Goal: Information Seeking & Learning: Learn about a topic

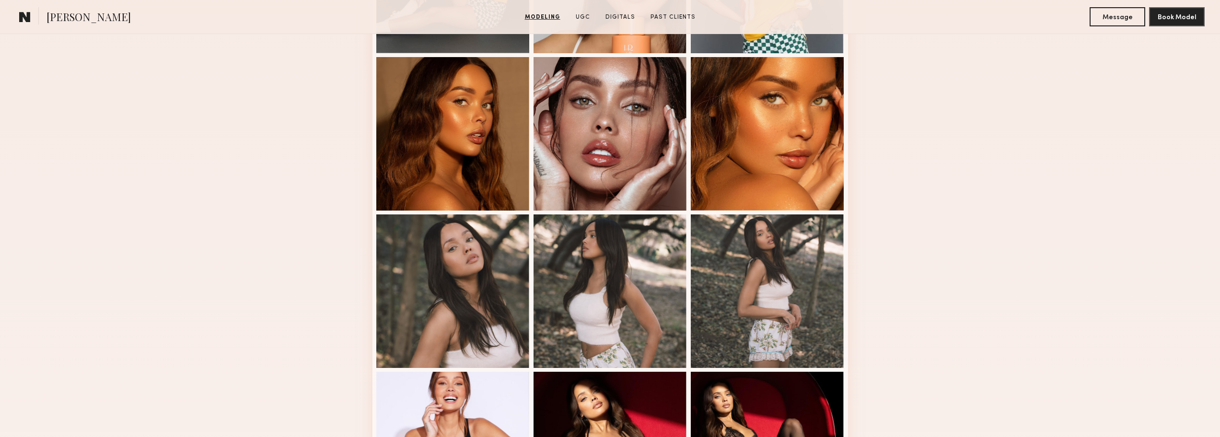
scroll to position [575, 0]
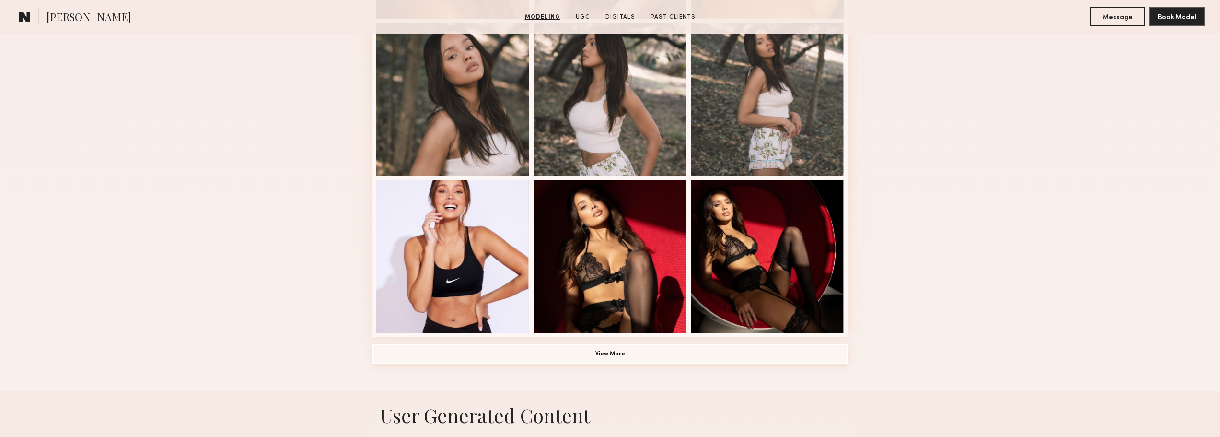
click at [596, 358] on button "View More" at bounding box center [609, 353] width 475 height 19
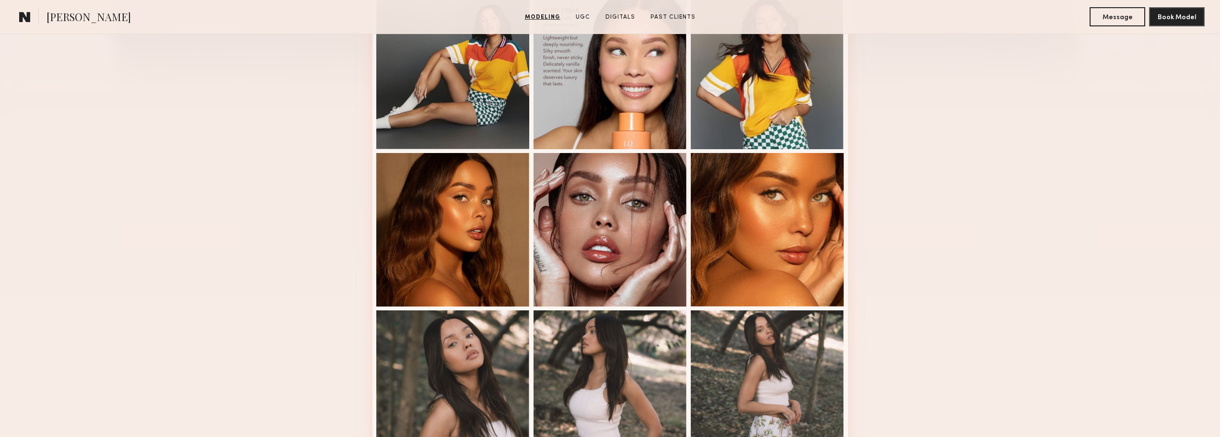
scroll to position [479, 0]
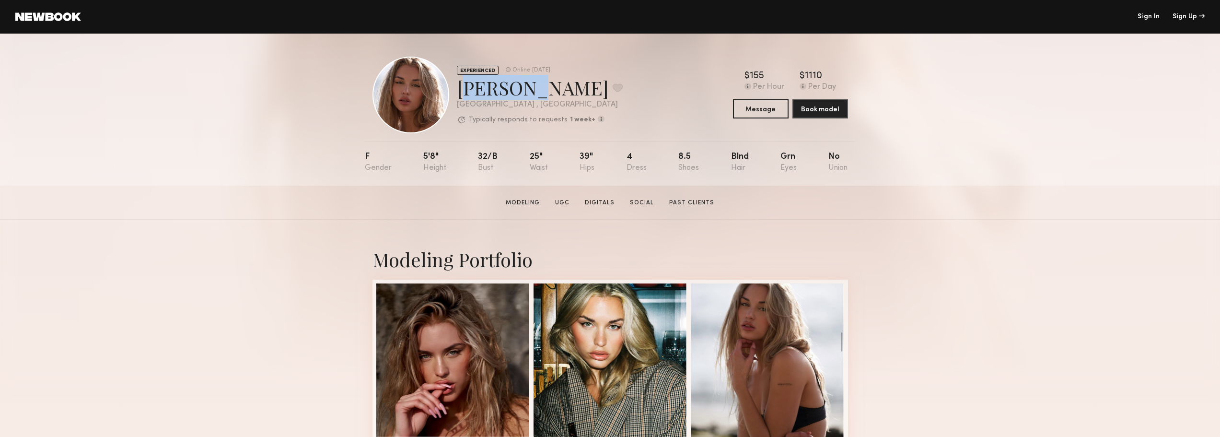
drag, startPoint x: 454, startPoint y: 87, endPoint x: 532, endPoint y: 88, distance: 78.6
click at [532, 88] on div "EXPERIENCED Online 3d ago Emma V. Favorite Los Angeles , CA Typically responds …" at bounding box center [497, 95] width 250 height 77
copy div "Emma V."
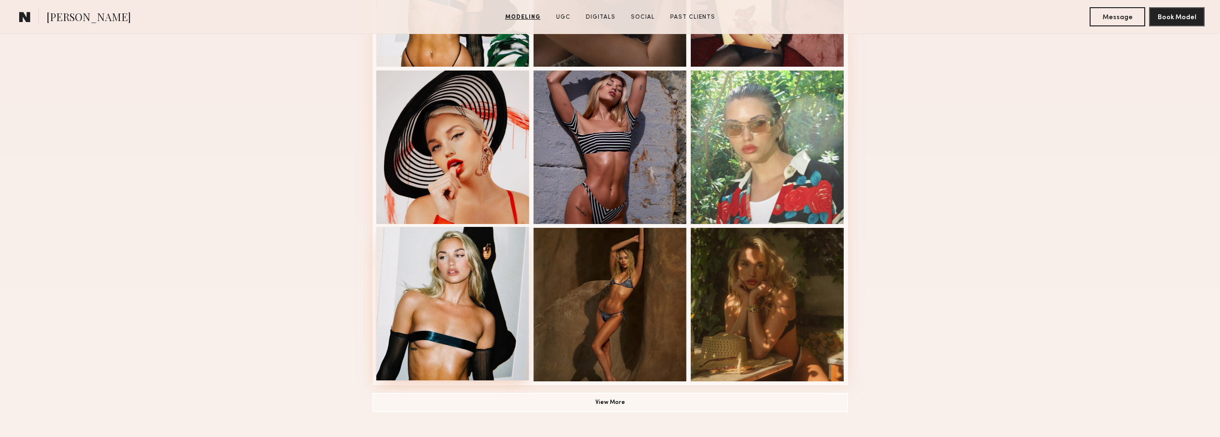
scroll to position [575, 0]
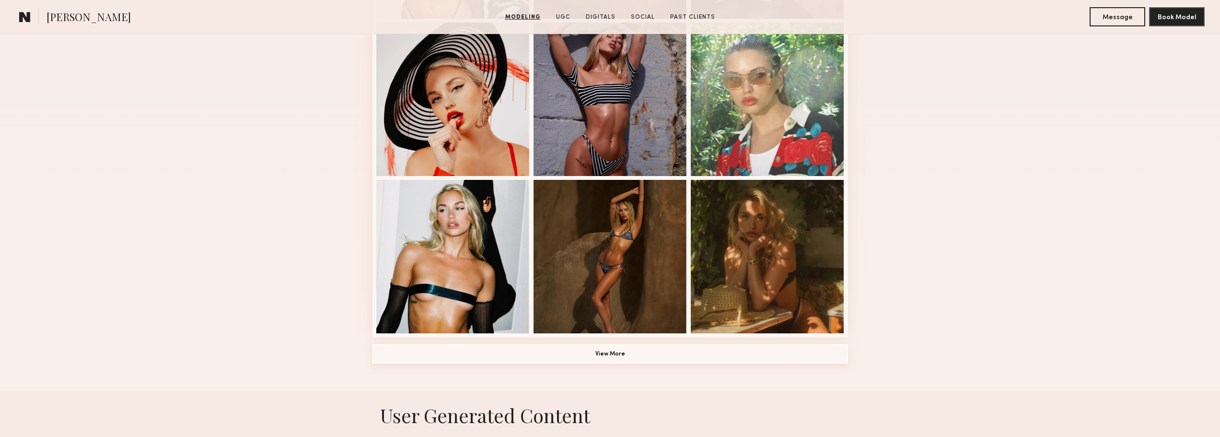
click at [616, 356] on button "View More" at bounding box center [609, 353] width 475 height 19
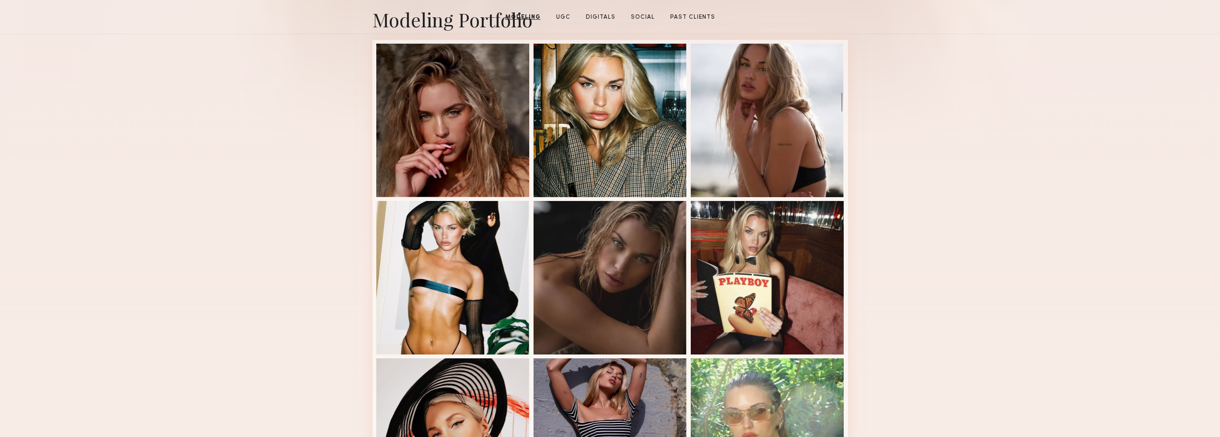
scroll to position [0, 0]
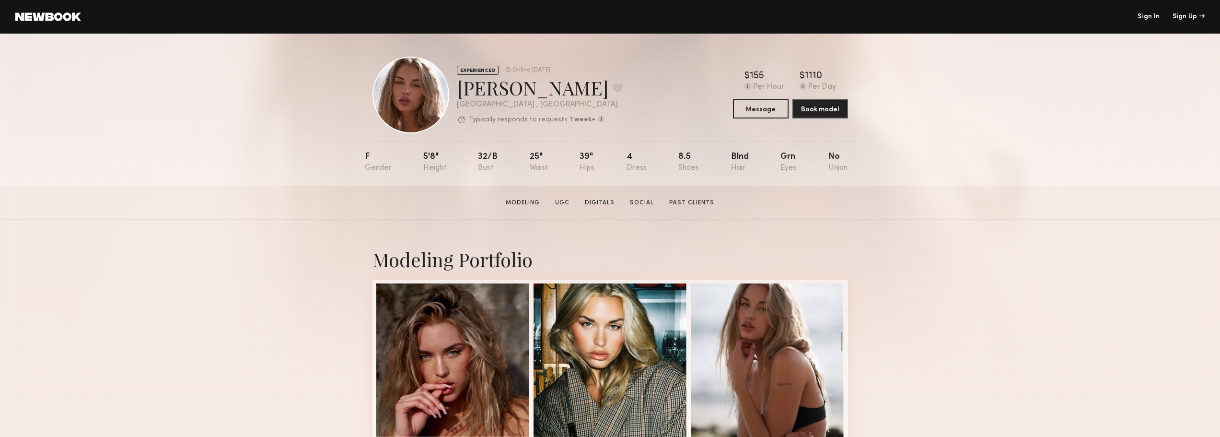
click at [1003, 200] on section "Emma V. Modeling UGC Digitals Social Past Clients Message Book Model" at bounding box center [610, 202] width 1220 height 34
click at [667, 205] on link "Past Clients" at bounding box center [691, 202] width 53 height 9
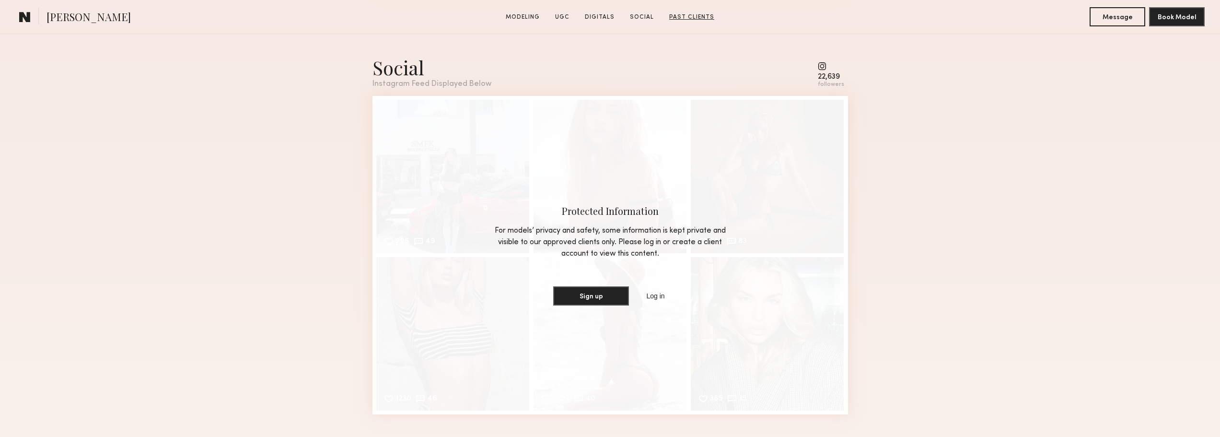
scroll to position [3083, 0]
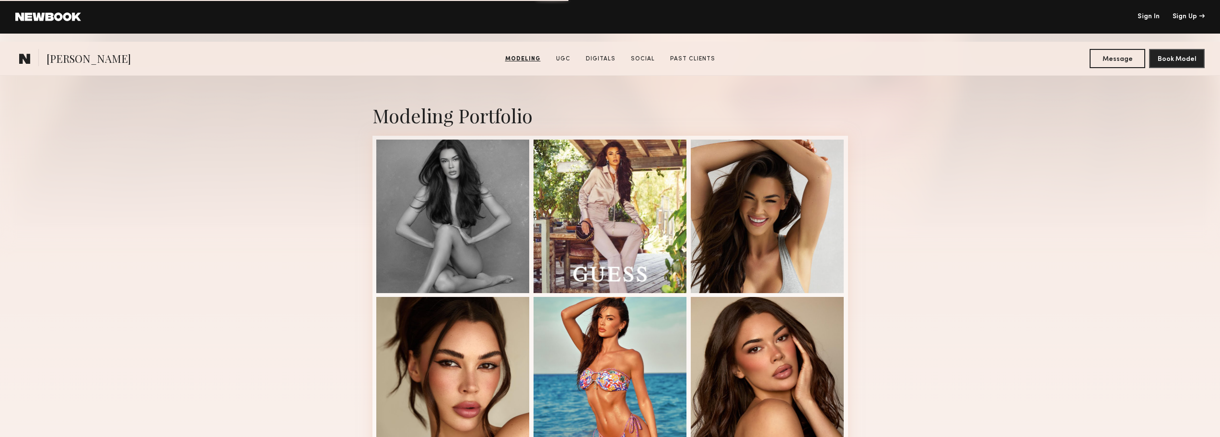
scroll to position [288, 0]
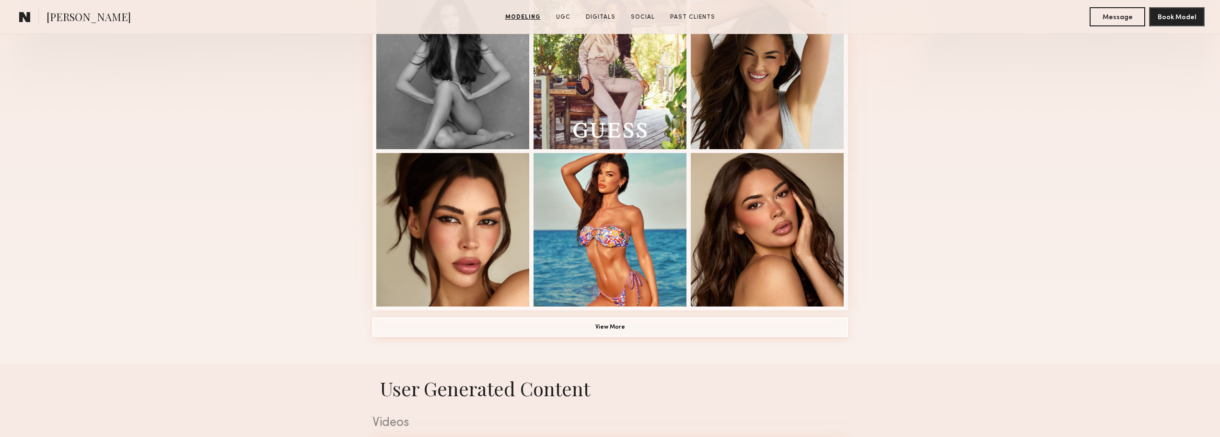
click at [611, 326] on button "View More" at bounding box center [609, 326] width 475 height 19
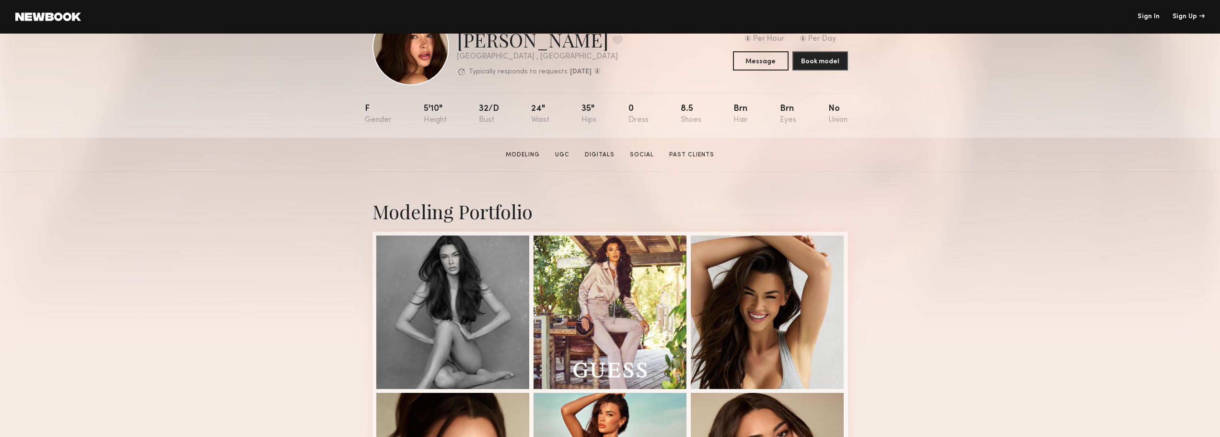
scroll to position [0, 0]
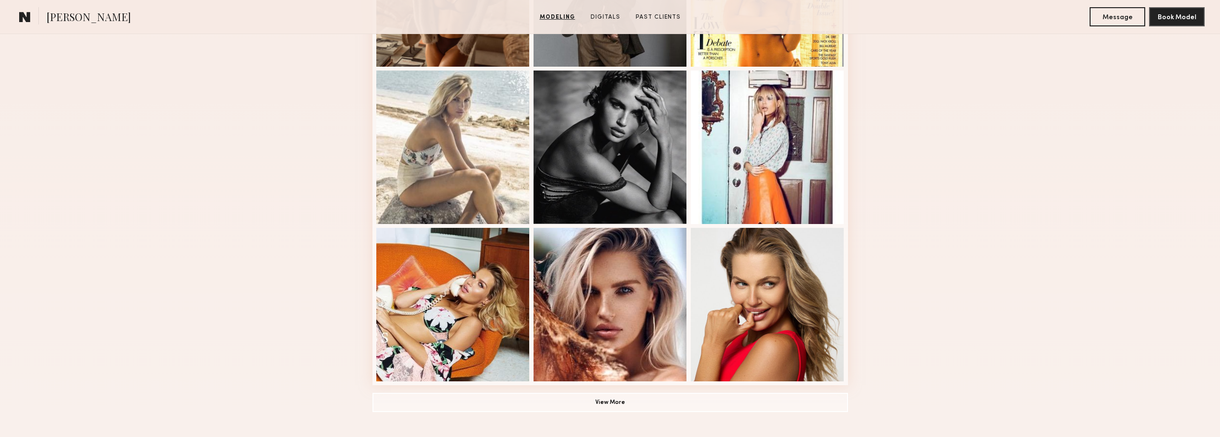
scroll to position [575, 0]
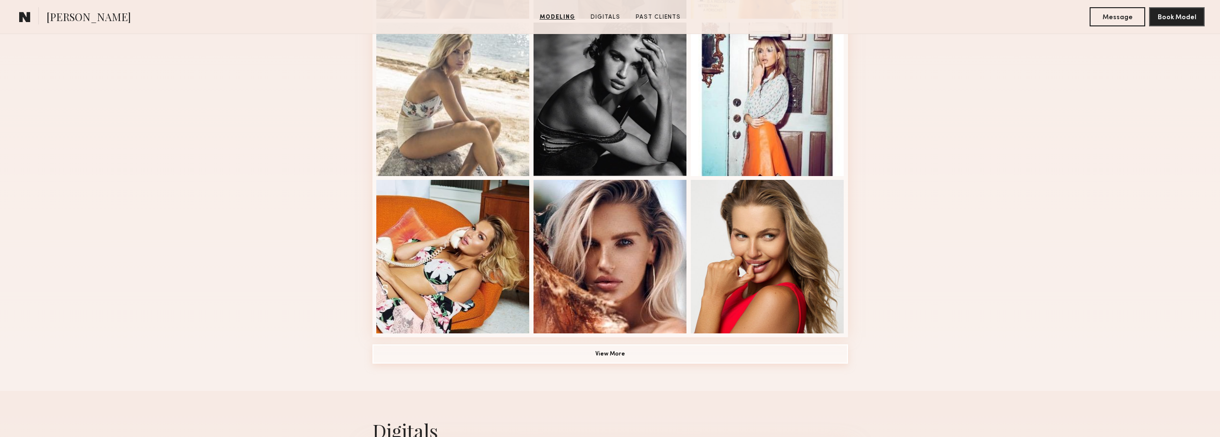
click at [561, 355] on button "View More" at bounding box center [609, 353] width 475 height 19
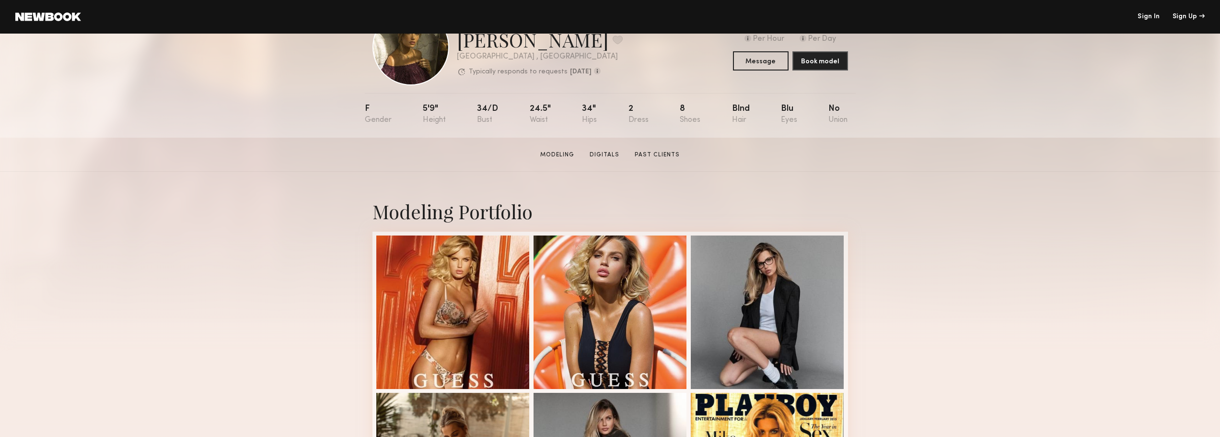
scroll to position [0, 0]
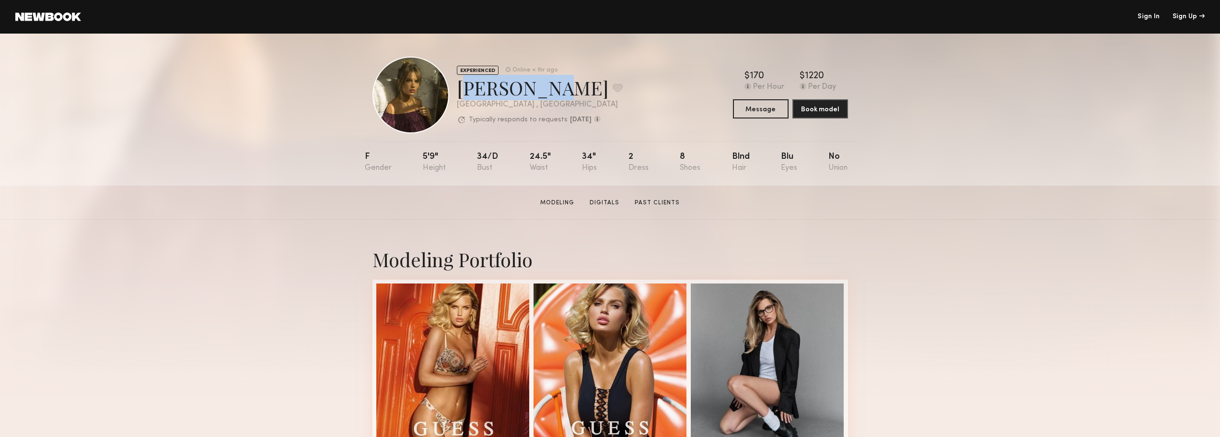
drag, startPoint x: 453, startPoint y: 87, endPoint x: 541, endPoint y: 90, distance: 87.3
click at [541, 90] on div "EXPERIENCED Online < 1hr ago Rachel M. Favorite Los Angeles , CA Typically resp…" at bounding box center [497, 95] width 250 height 77
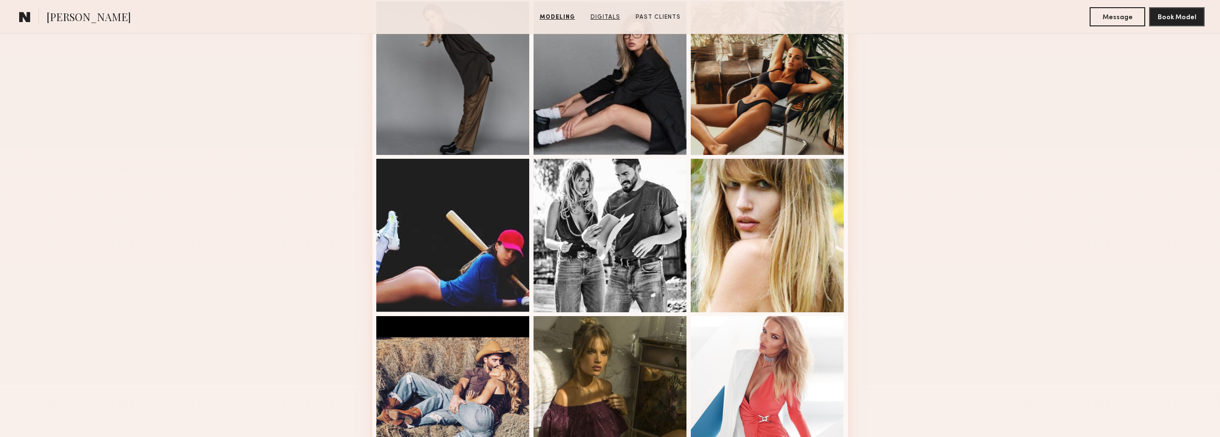
click at [606, 21] on link "Digitals" at bounding box center [605, 17] width 37 height 9
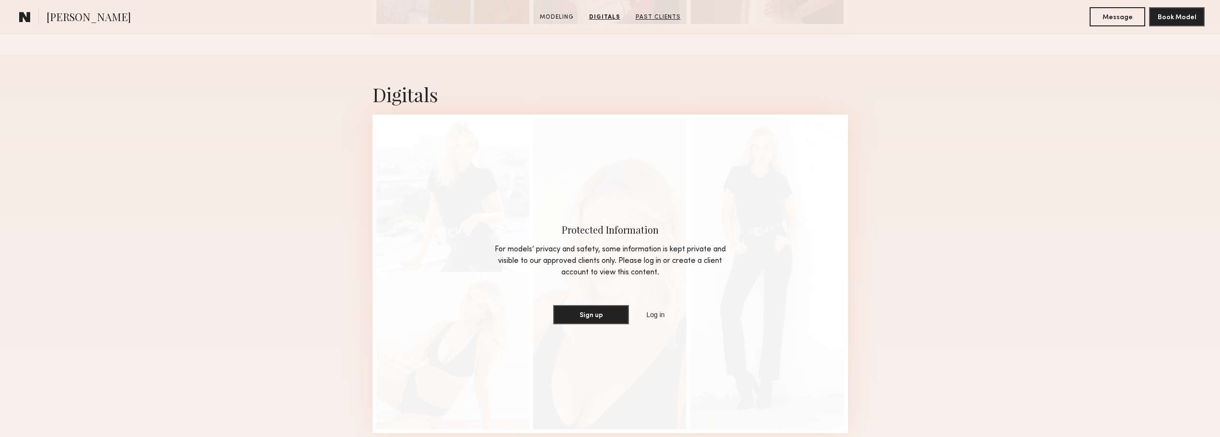
click at [659, 18] on link "Past Clients" at bounding box center [658, 17] width 53 height 9
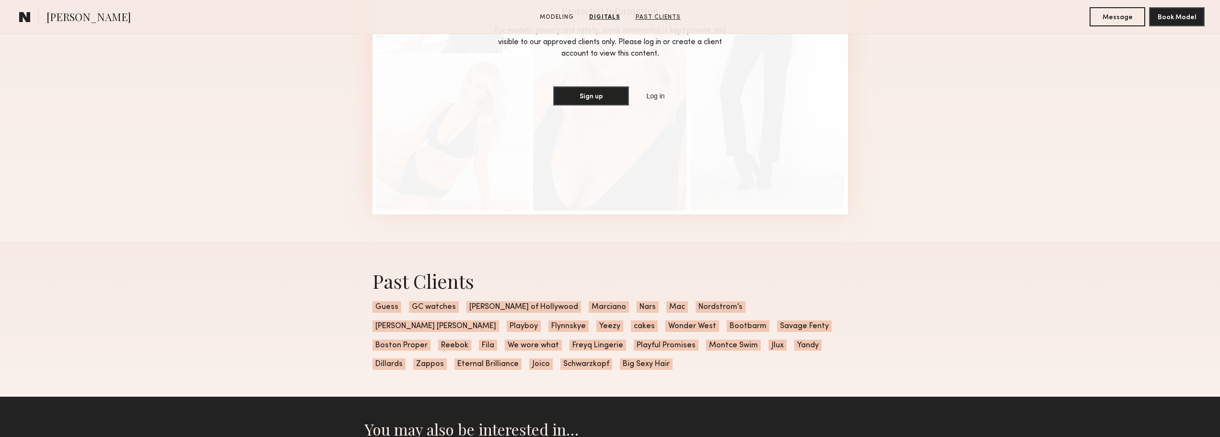
scroll to position [1918, 0]
